Goal: Task Accomplishment & Management: Complete application form

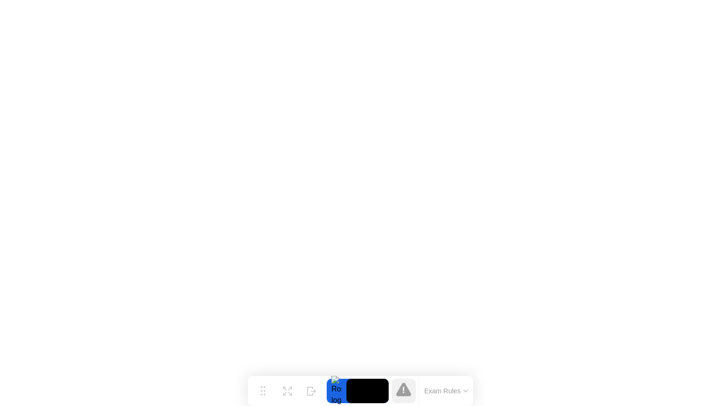
click at [462, 391] on button "Exam Rules" at bounding box center [447, 390] width 50 height 8
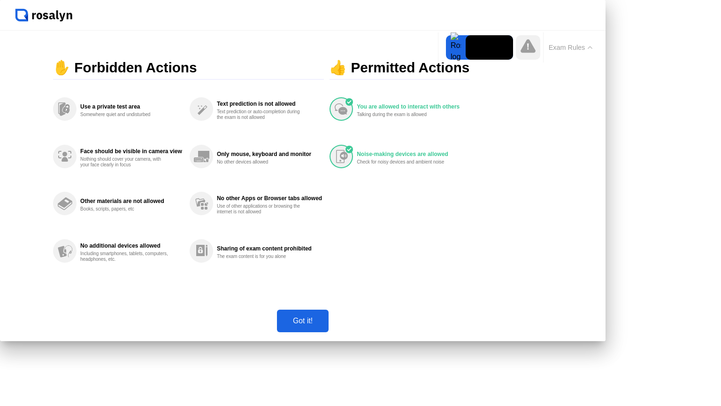
click at [329, 332] on button "Got it!" at bounding box center [303, 320] width 52 height 23
click img
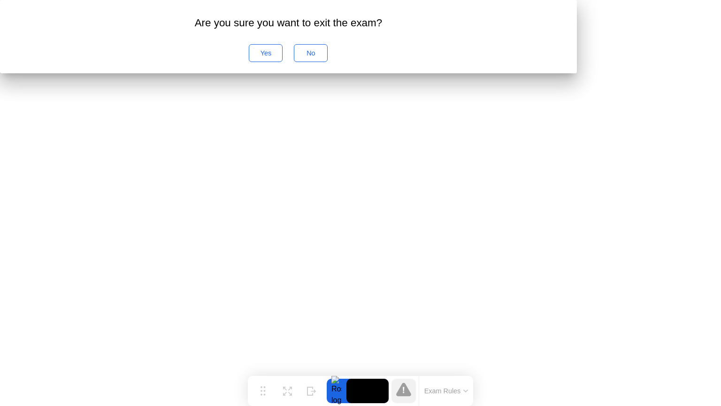
click at [324, 57] on div "No" at bounding box center [310, 53] width 27 height 8
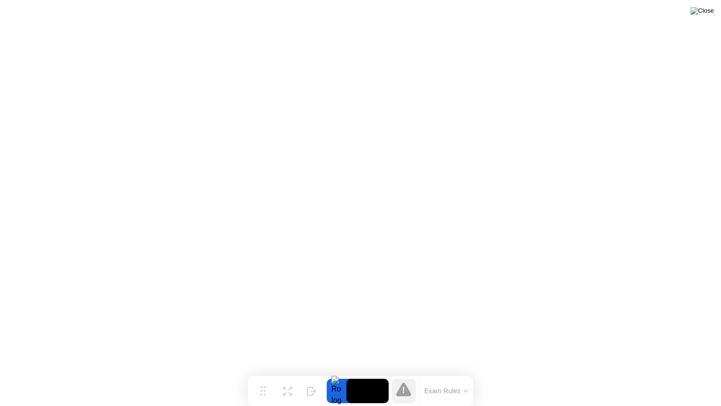
click at [710, 14] on img at bounding box center [702, 11] width 23 height 8
